Goal: Task Accomplishment & Management: Manage account settings

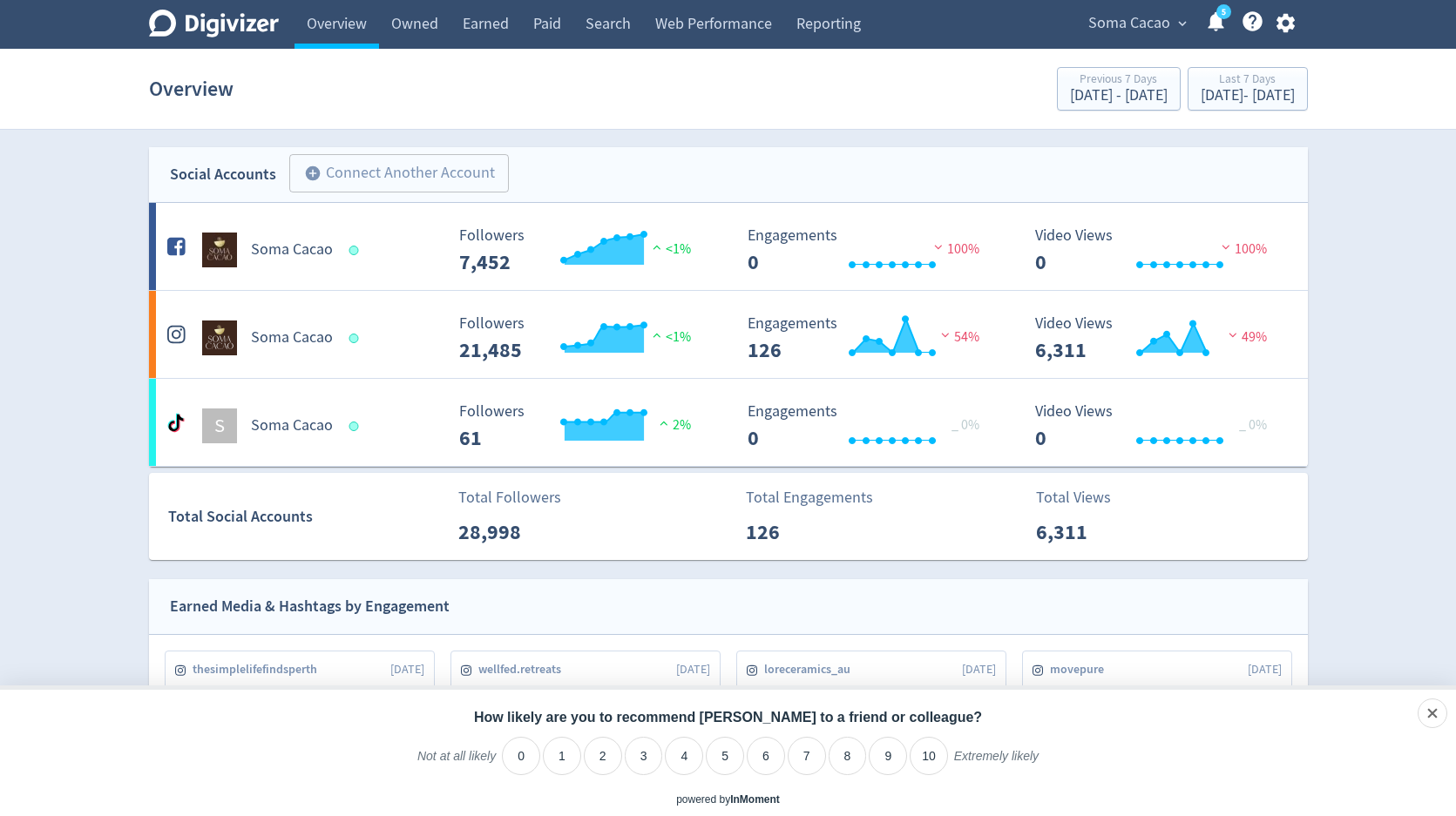
click at [1149, 34] on span "Soma Cacao" at bounding box center [1129, 24] width 82 height 28
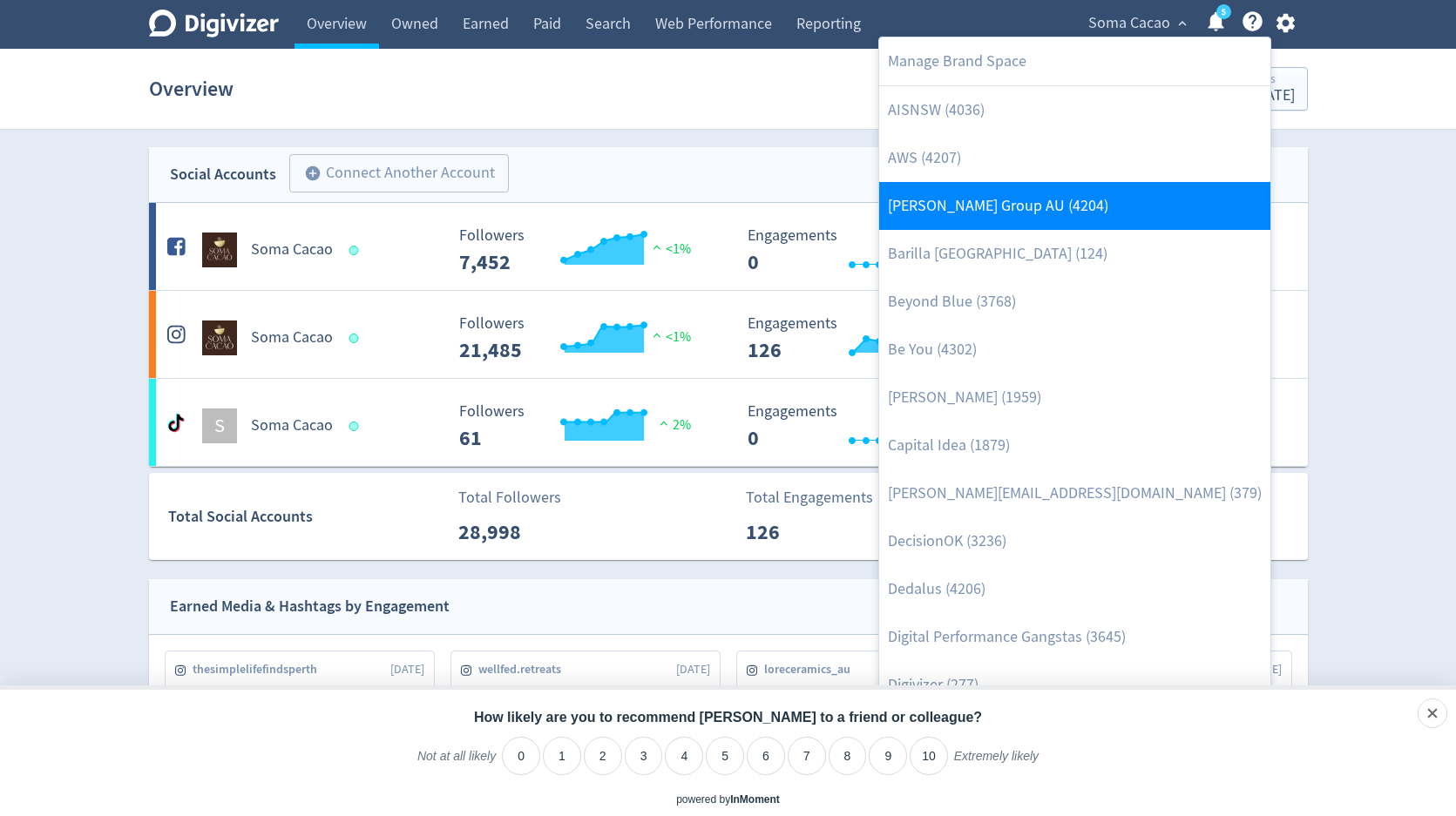
click at [1012, 224] on link "[PERSON_NAME] Group AU (4204)" at bounding box center [1074, 206] width 391 height 48
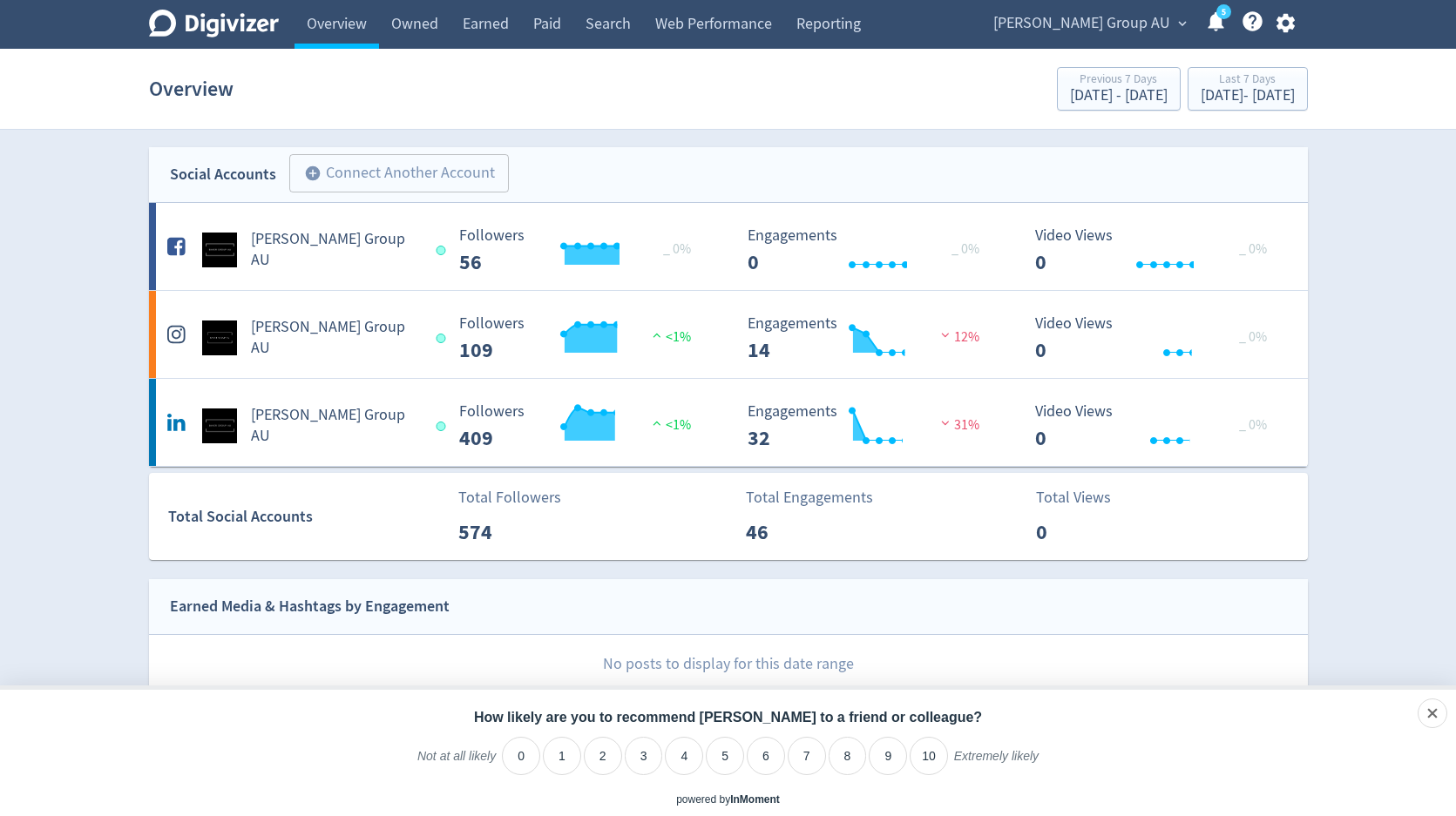
click at [1287, 28] on icon "button" at bounding box center [1285, 23] width 18 height 19
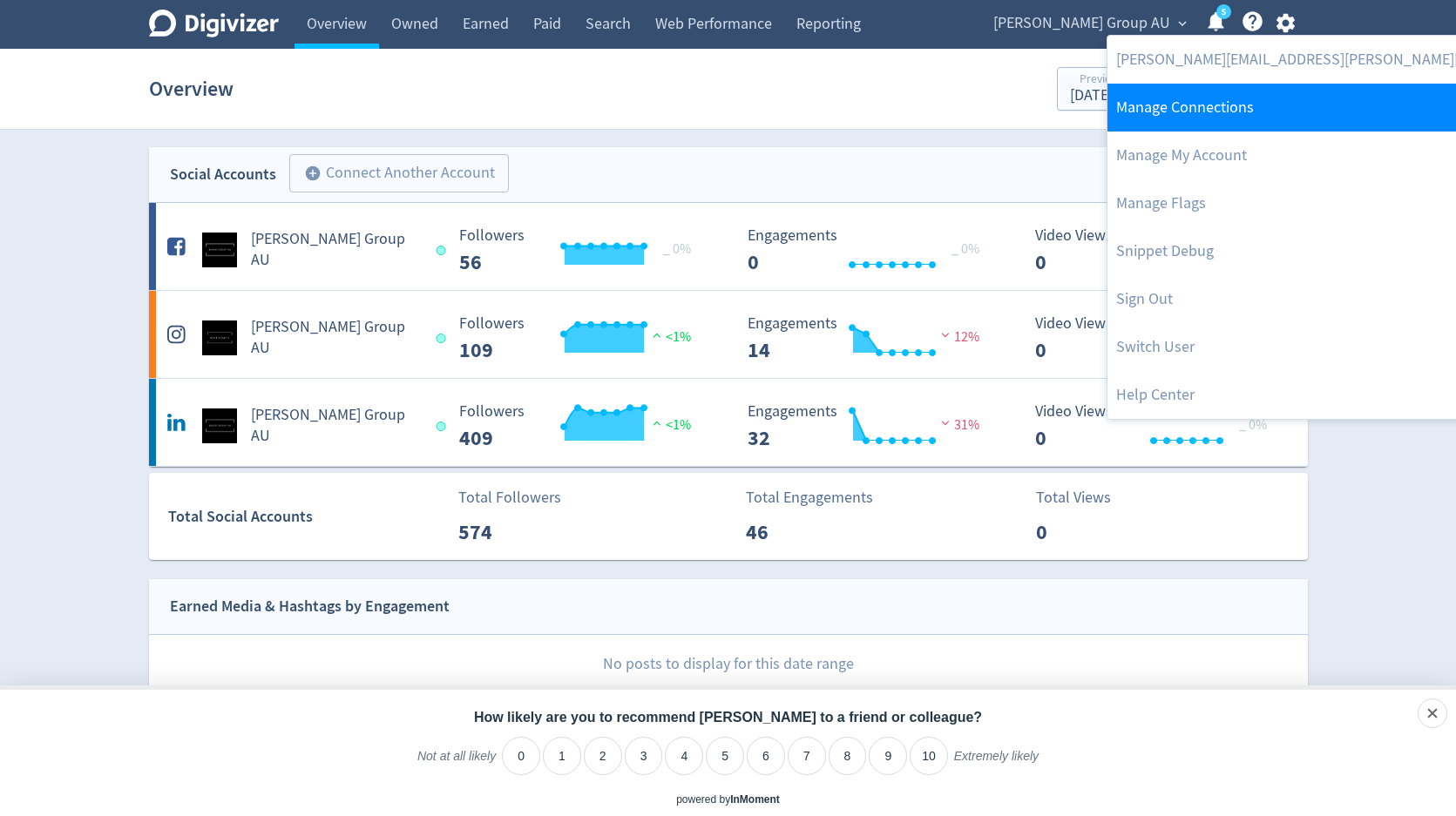
click at [1253, 107] on link "Manage Connections" at bounding box center [1340, 108] width 466 height 48
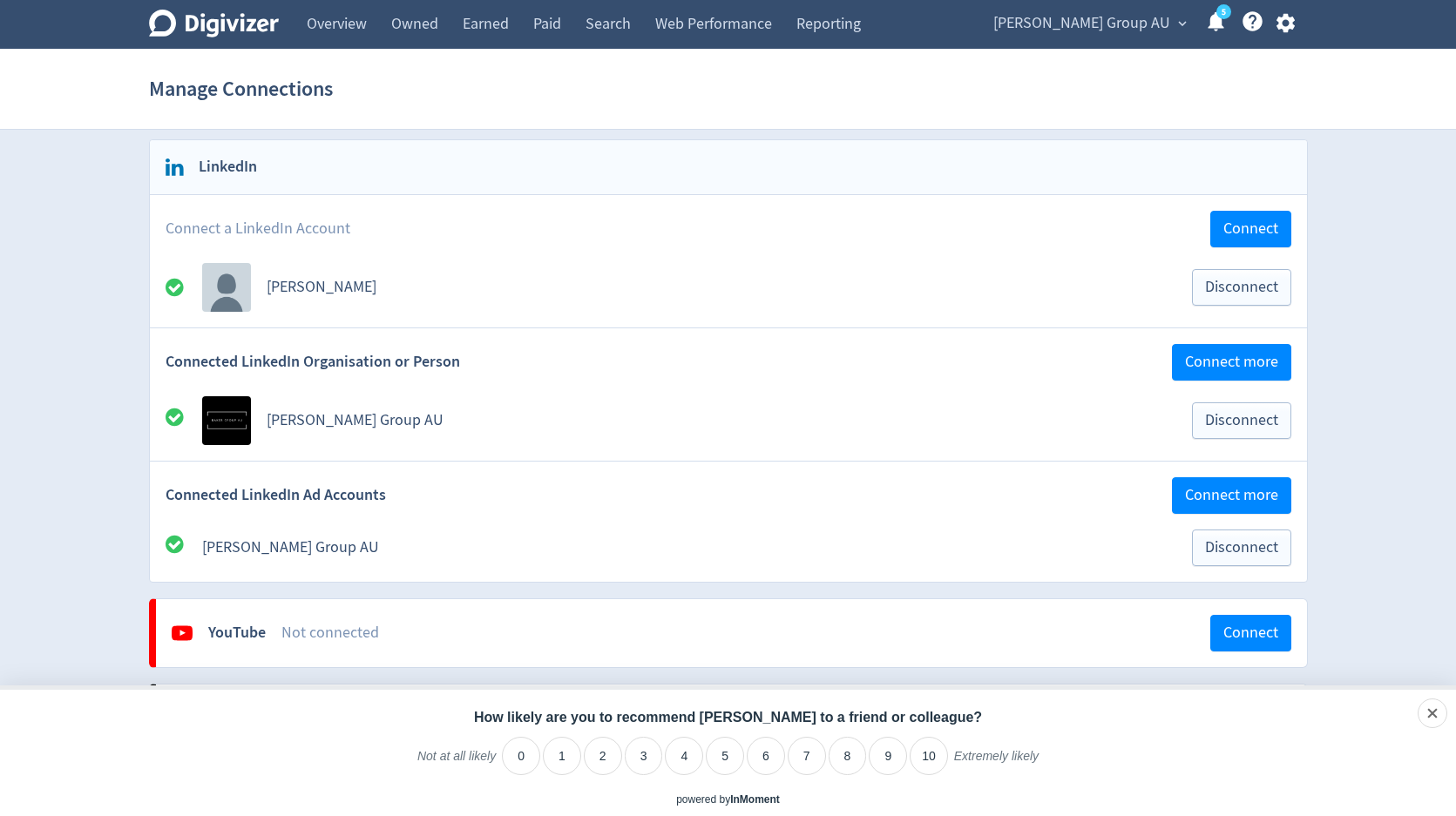
scroll to position [560, 0]
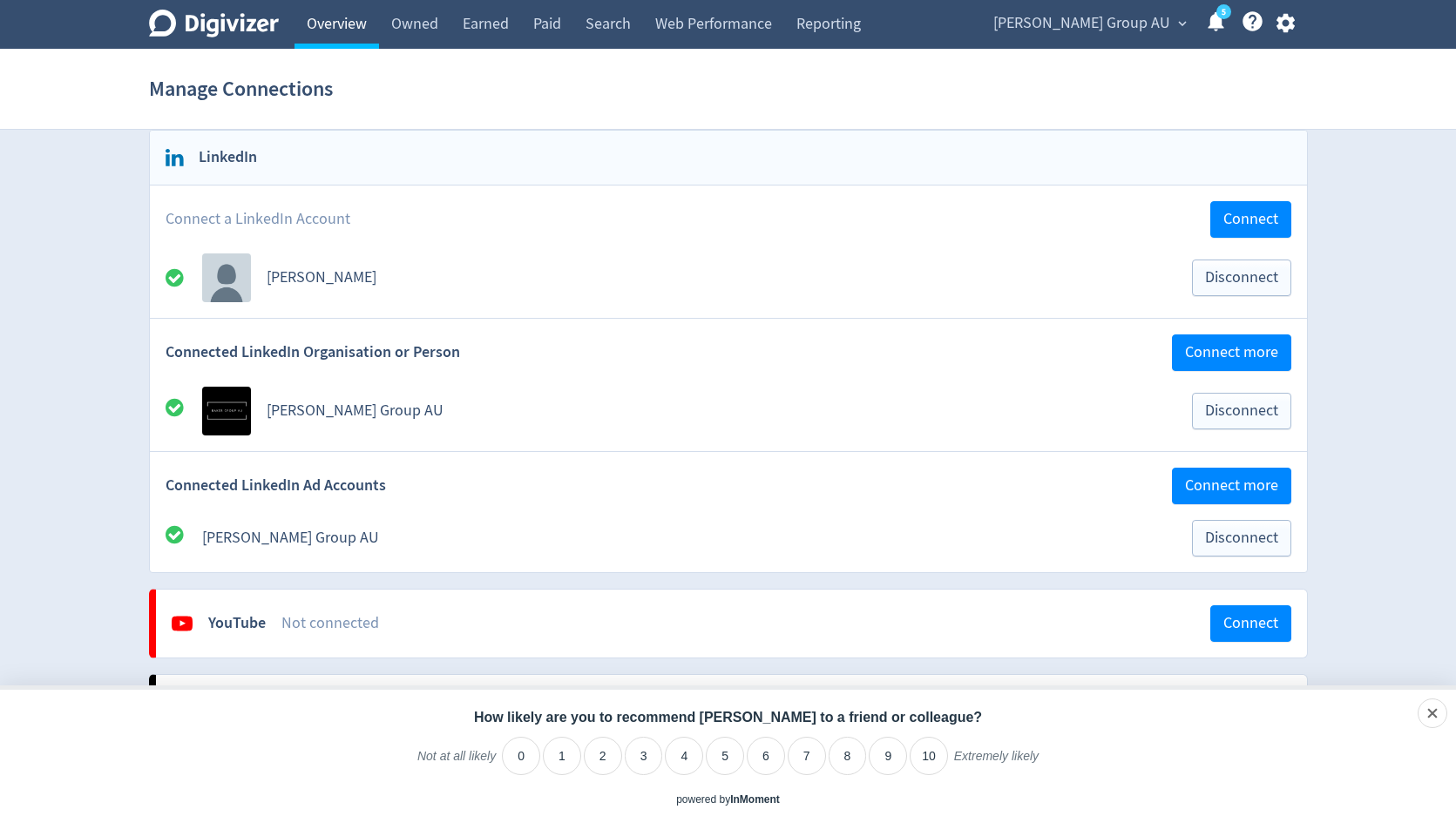
click at [341, 33] on link "Overview" at bounding box center [337, 24] width 85 height 49
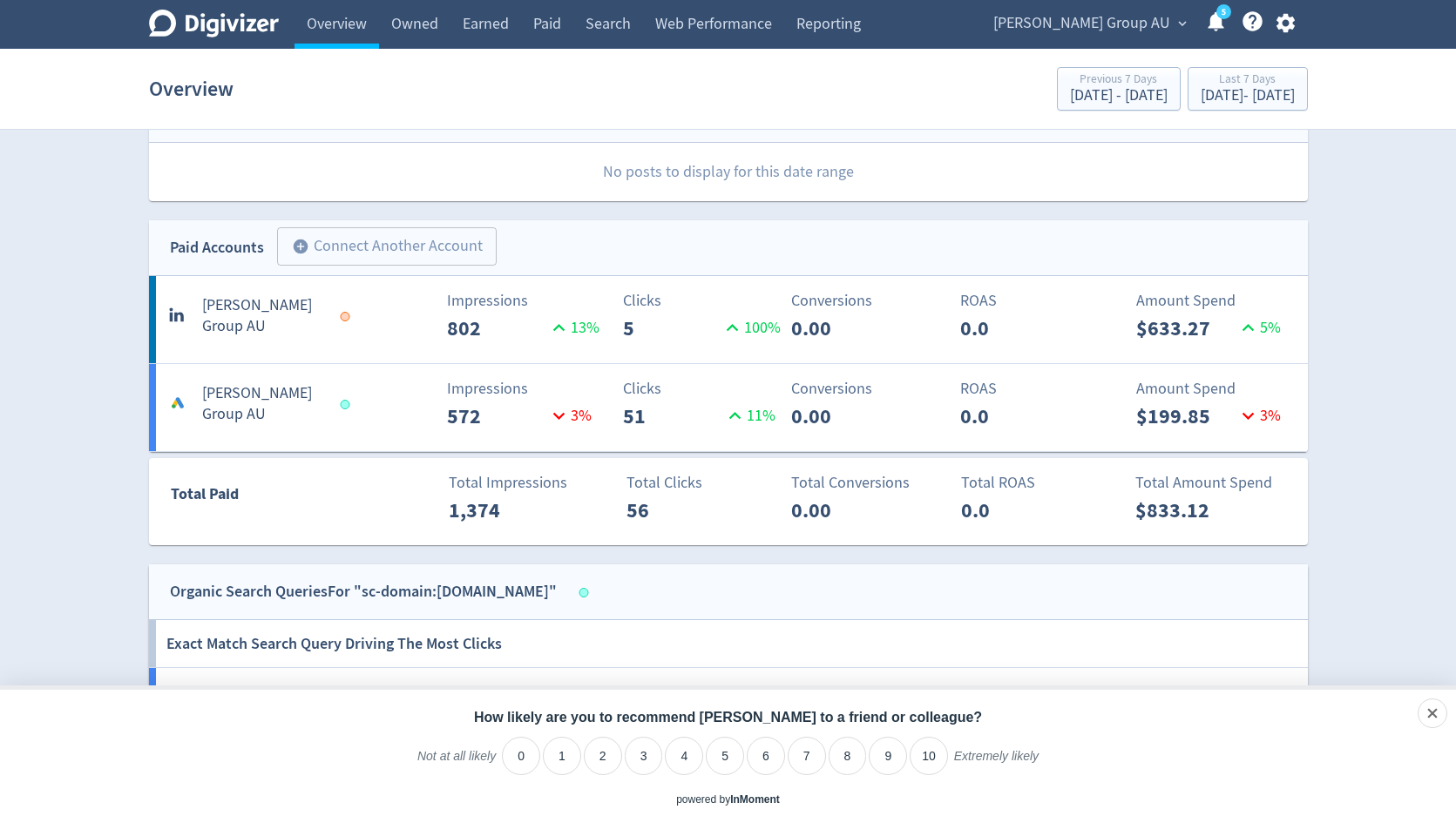
scroll to position [498, 0]
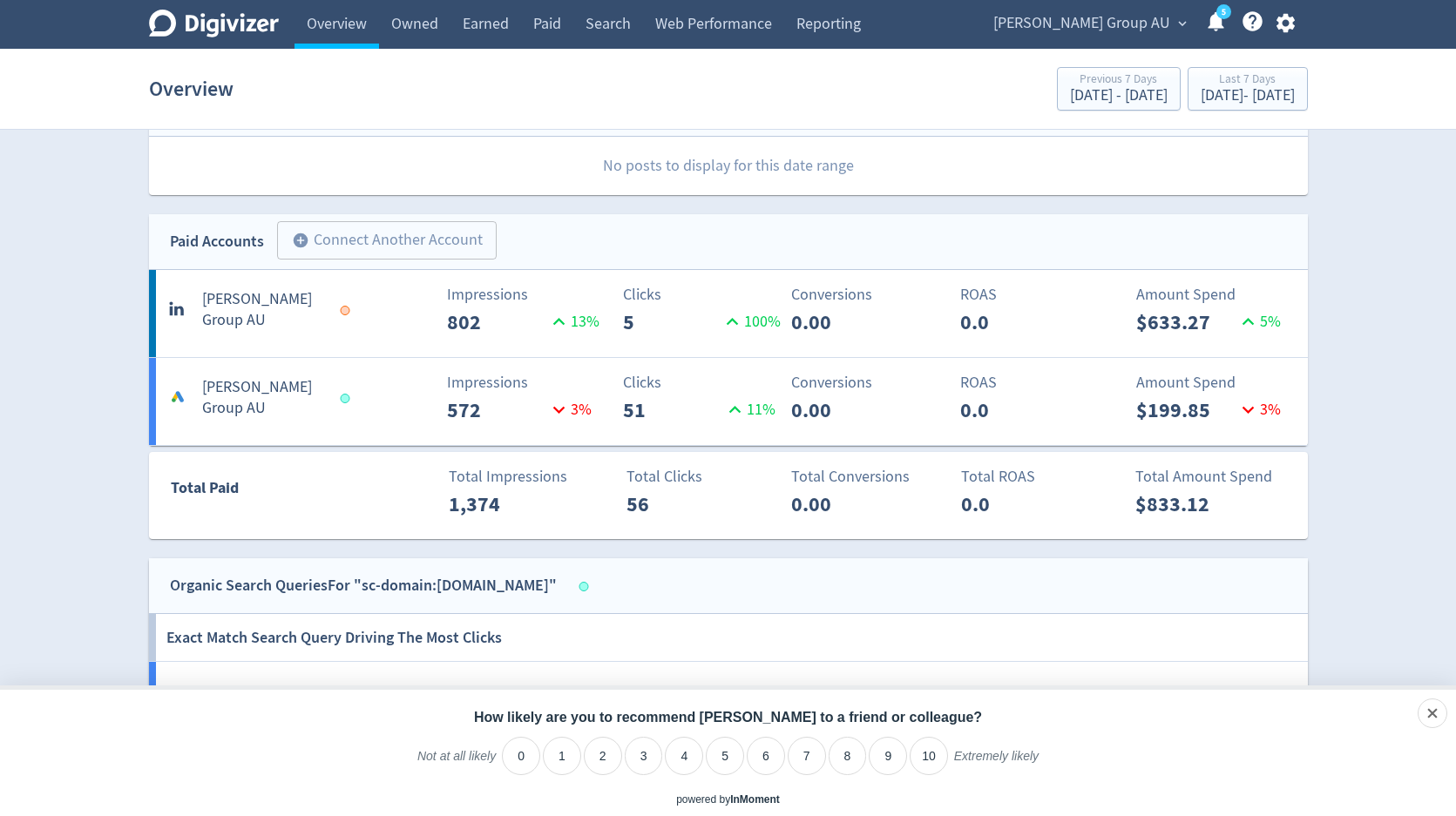
click at [1084, 27] on span "[PERSON_NAME] Group AU" at bounding box center [1081, 24] width 177 height 28
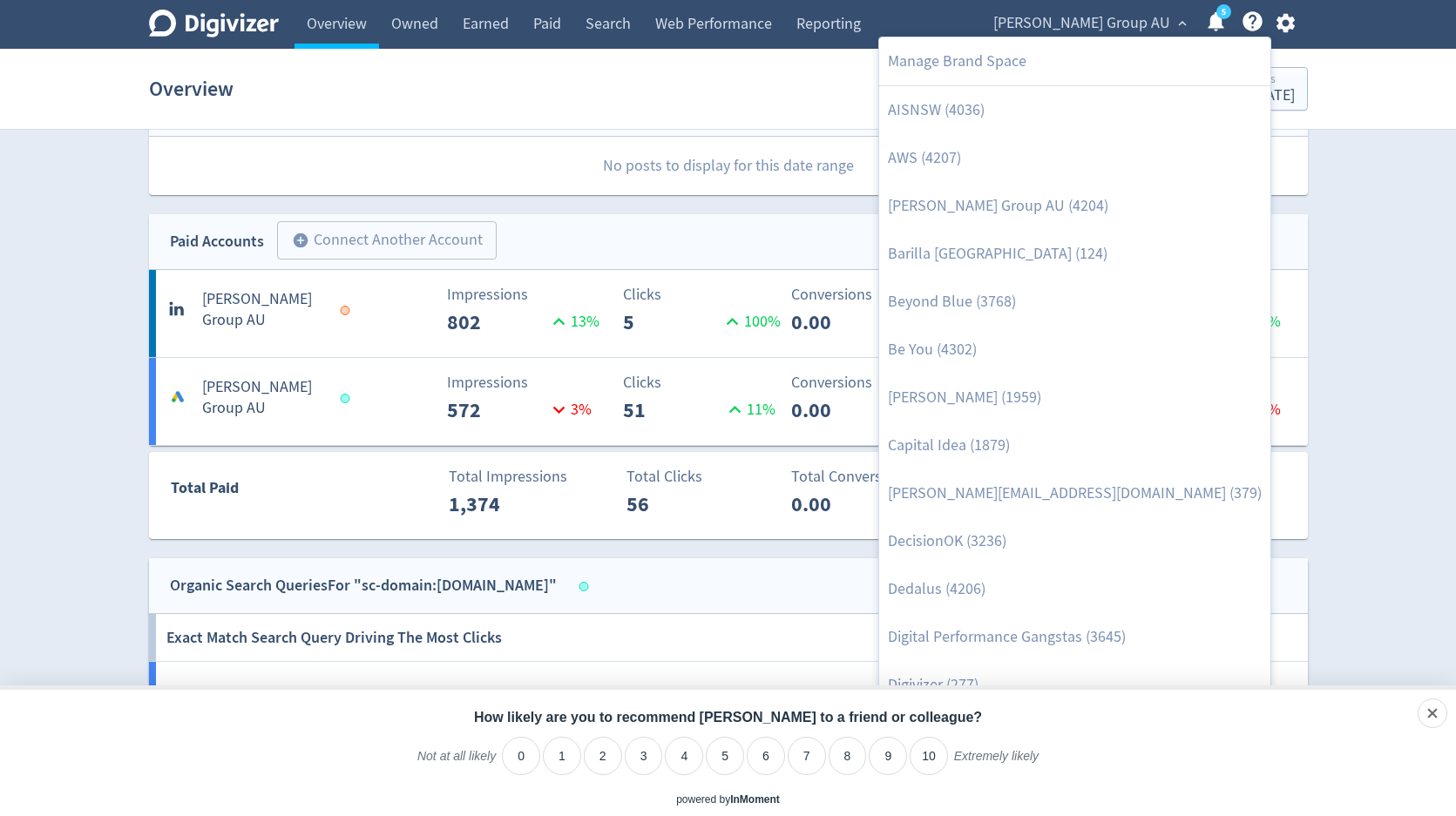
scroll to position [1809, 0]
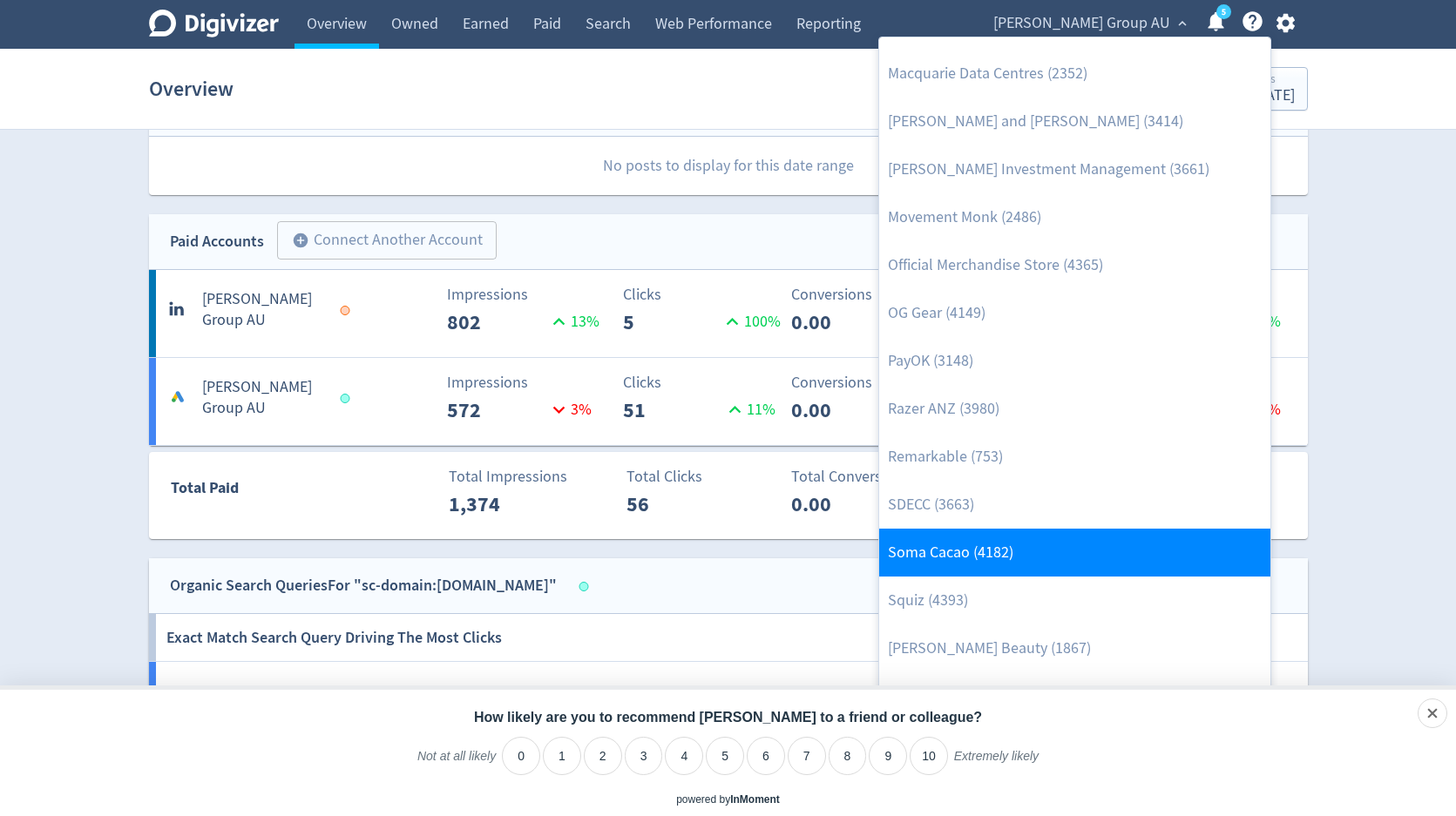
click at [961, 543] on link "Soma Cacao (4182)" at bounding box center [1074, 552] width 391 height 48
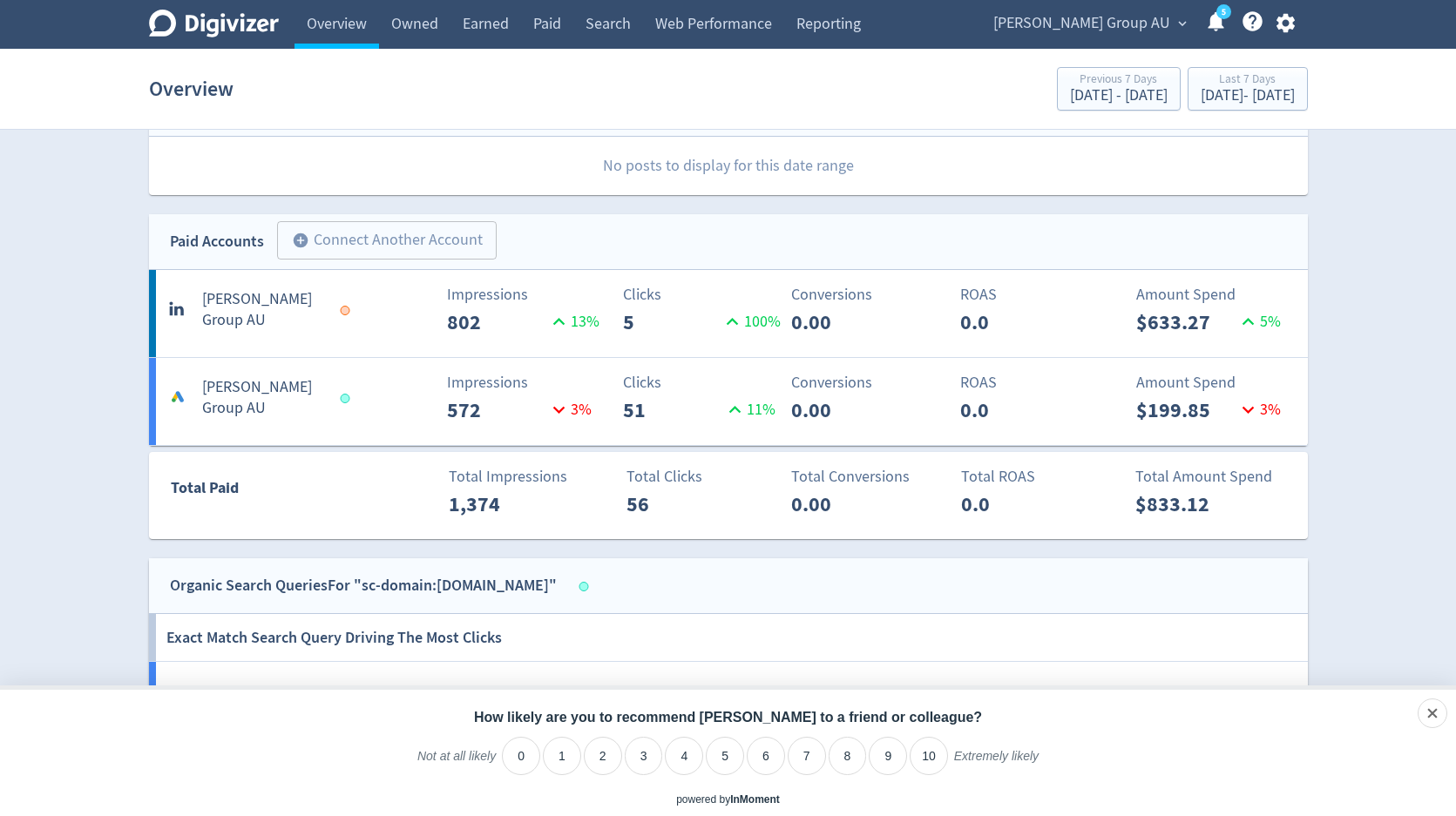
scroll to position [0, 0]
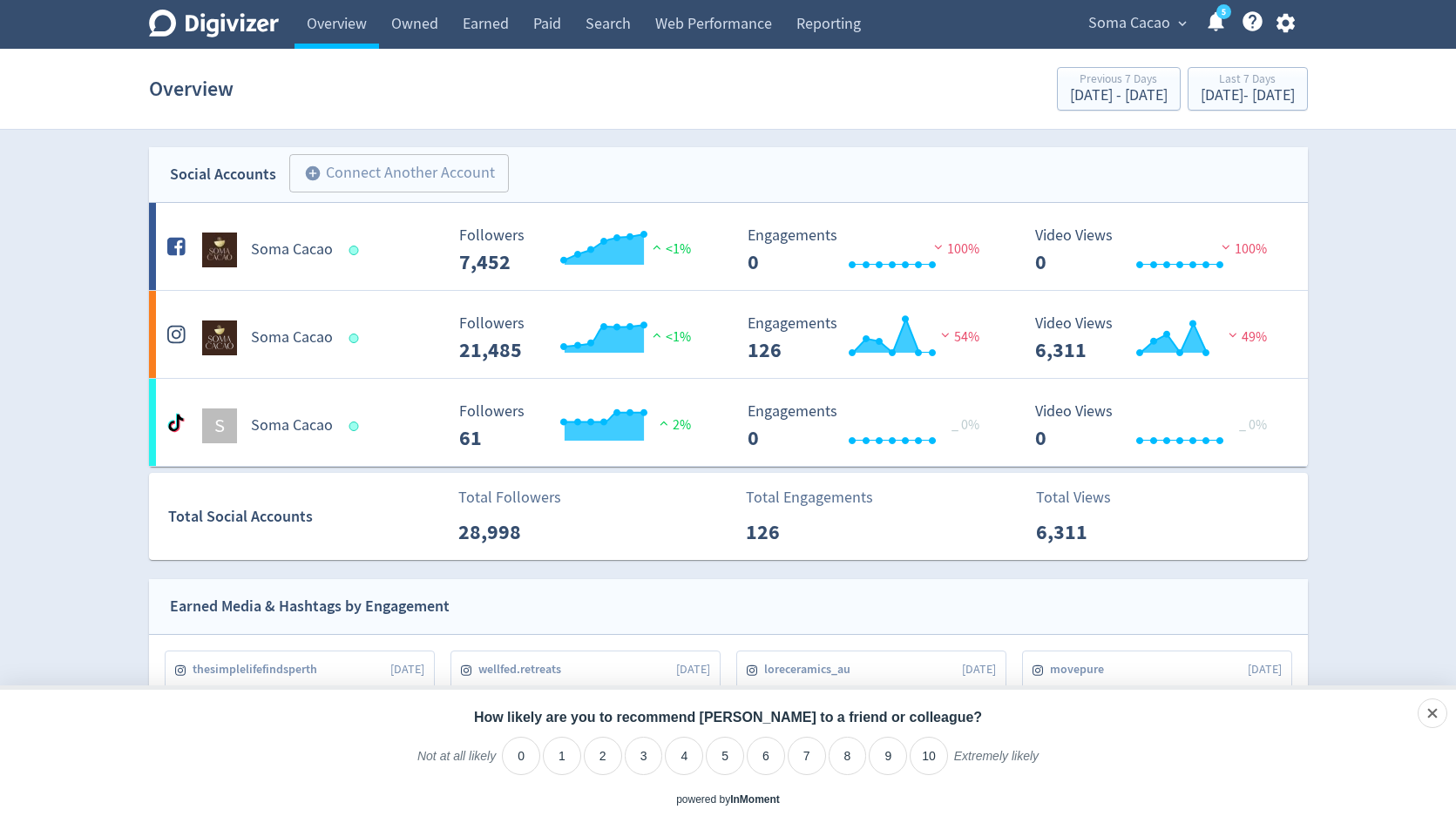
click at [1282, 25] on icon "button" at bounding box center [1285, 23] width 18 height 19
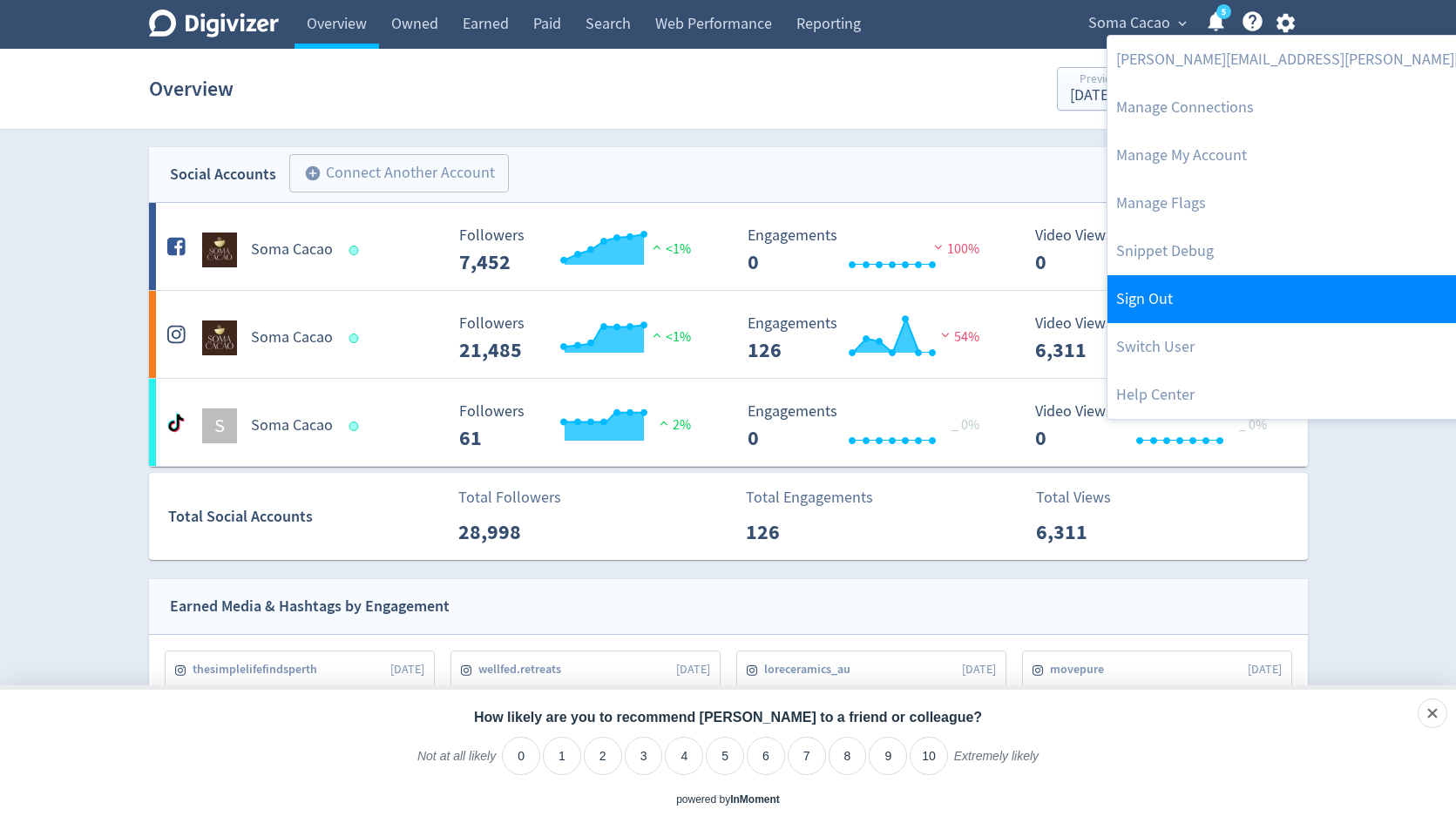
click at [1188, 319] on link "Sign Out" at bounding box center [1340, 299] width 466 height 48
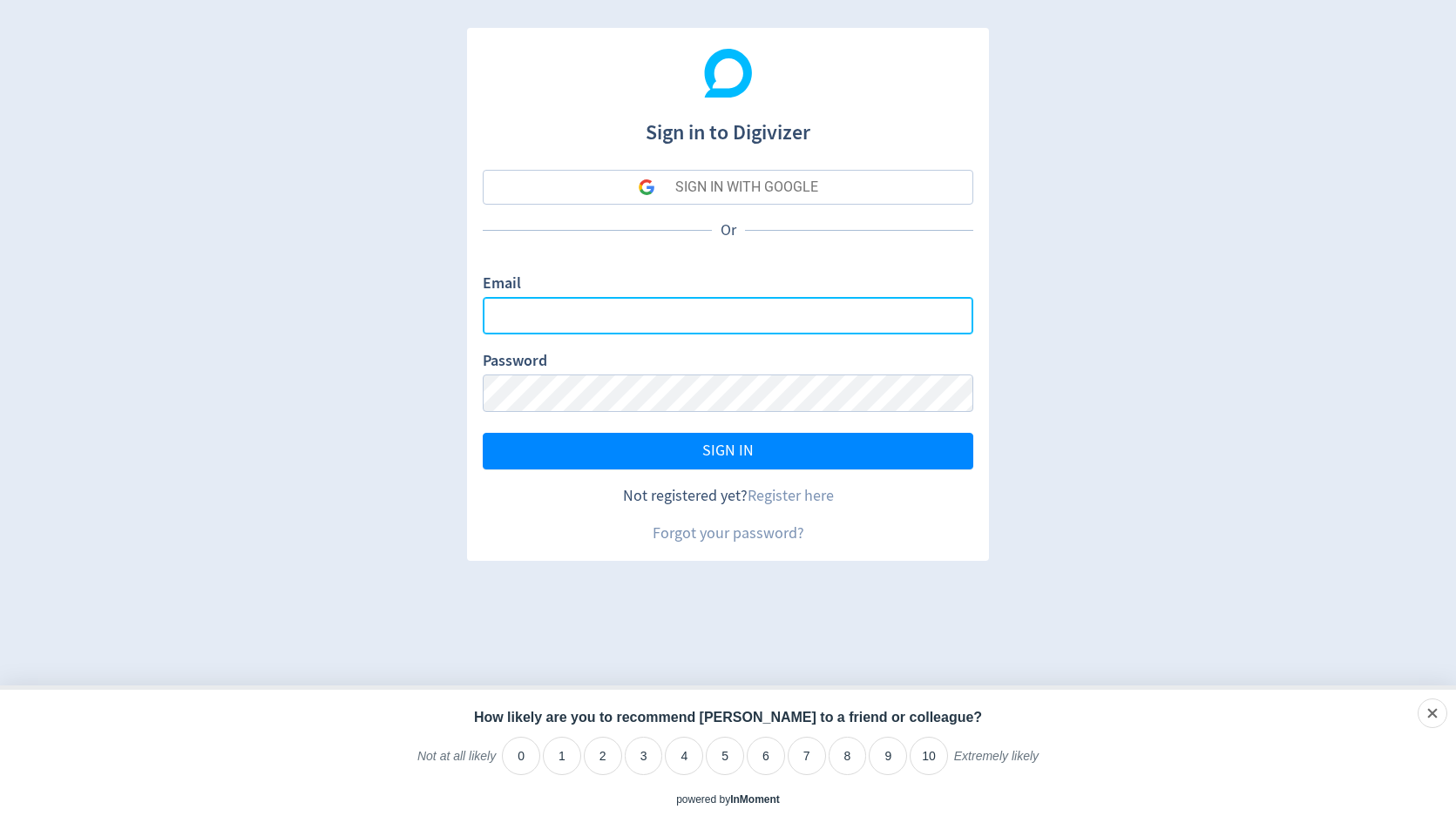
type input "[PERSON_NAME][EMAIL_ADDRESS][PERSON_NAME][DOMAIN_NAME]"
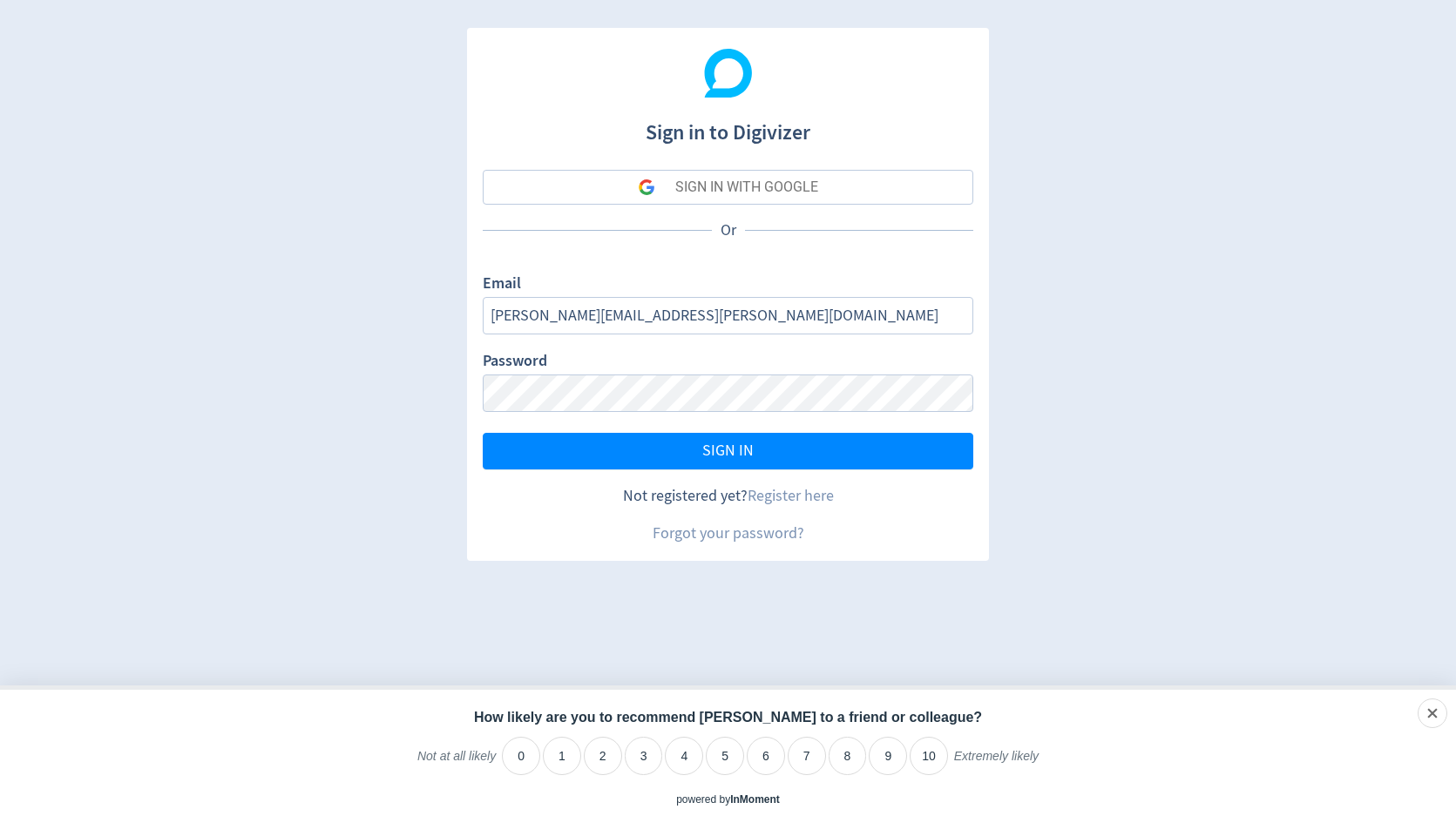
click at [754, 190] on div "SIGN IN WITH GOOGLE" at bounding box center [746, 187] width 143 height 35
